Goal: Information Seeking & Learning: Check status

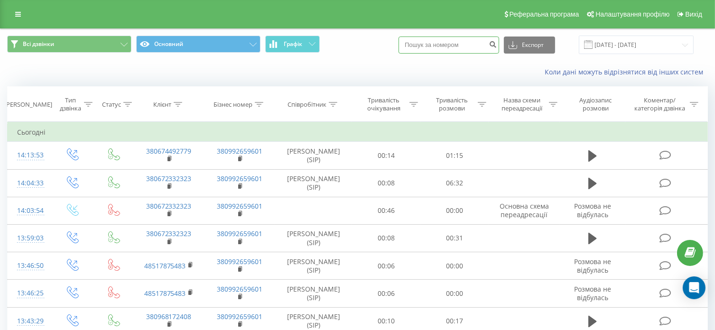
click at [425, 42] on input at bounding box center [448, 45] width 101 height 17
paste input "0675365113"
click at [417, 45] on input "0675365113" at bounding box center [448, 45] width 101 height 17
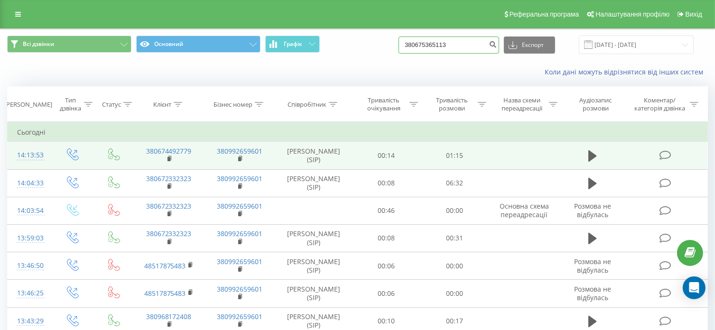
type input "380675365113"
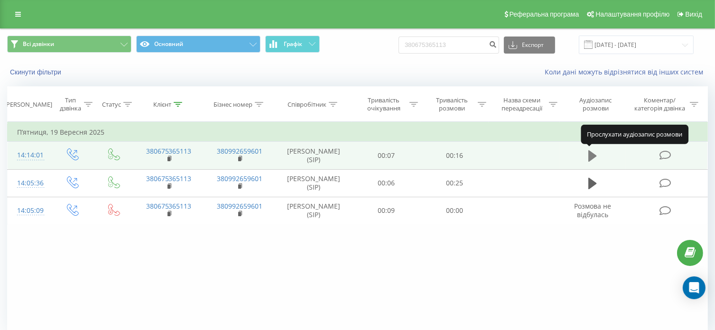
click at [588, 156] on button at bounding box center [592, 156] width 14 height 14
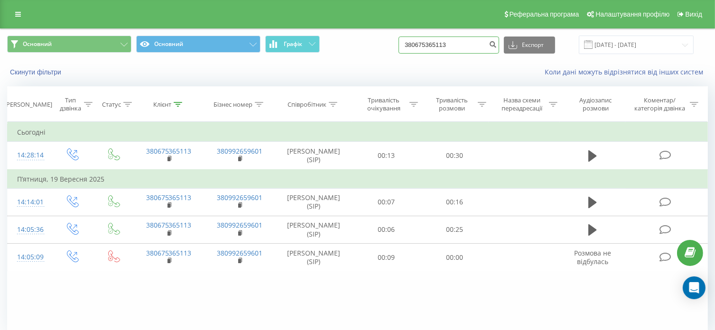
click at [439, 44] on input "380675365113" at bounding box center [448, 45] width 101 height 17
drag, startPoint x: 461, startPoint y: 46, endPoint x: 413, endPoint y: 48, distance: 48.4
click at [413, 48] on input "380675365113" at bounding box center [448, 45] width 101 height 17
paste input "0674492779"
click at [416, 45] on input "0674492779" at bounding box center [448, 45] width 101 height 17
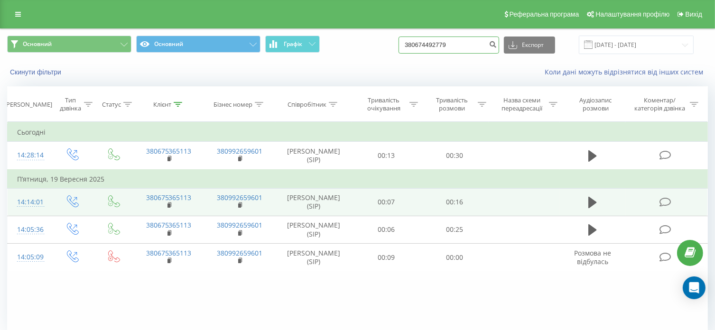
type input "380674492779"
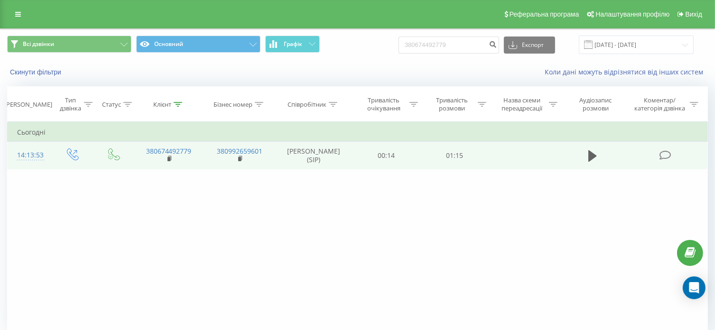
click at [583, 154] on td at bounding box center [592, 156] width 65 height 28
click at [589, 154] on icon at bounding box center [592, 155] width 9 height 11
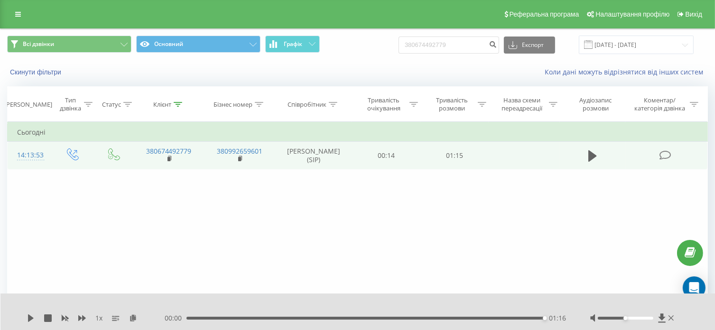
click at [286, 250] on div "Фільтрувати за умовою Дорівнює Введіть значення Скасувати OK Фільтрувати за умо…" at bounding box center [357, 228] width 701 height 213
